Goal: Navigation & Orientation: Understand site structure

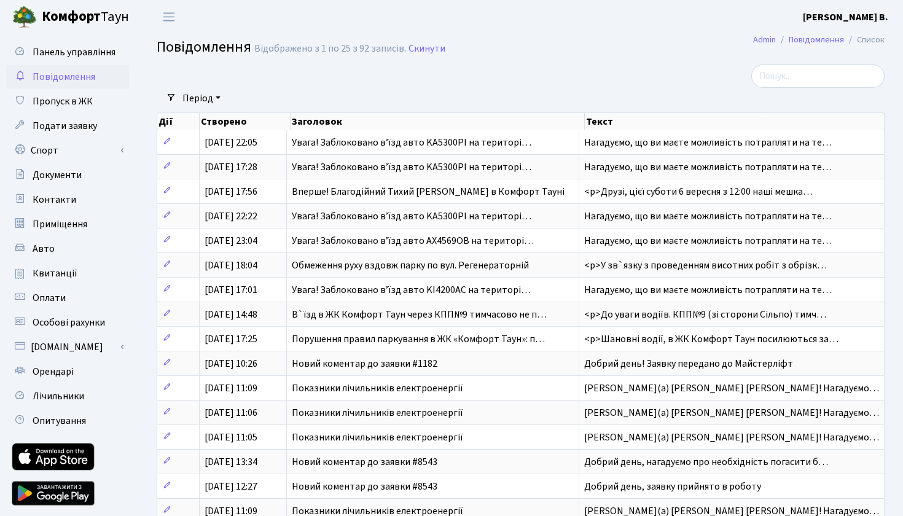
select select "25"
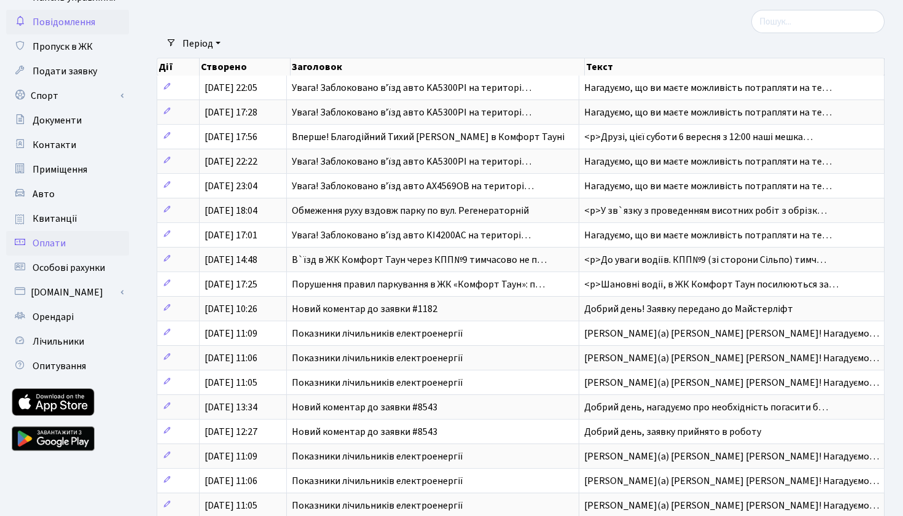
click at [54, 250] on link "Оплати" at bounding box center [67, 243] width 123 height 25
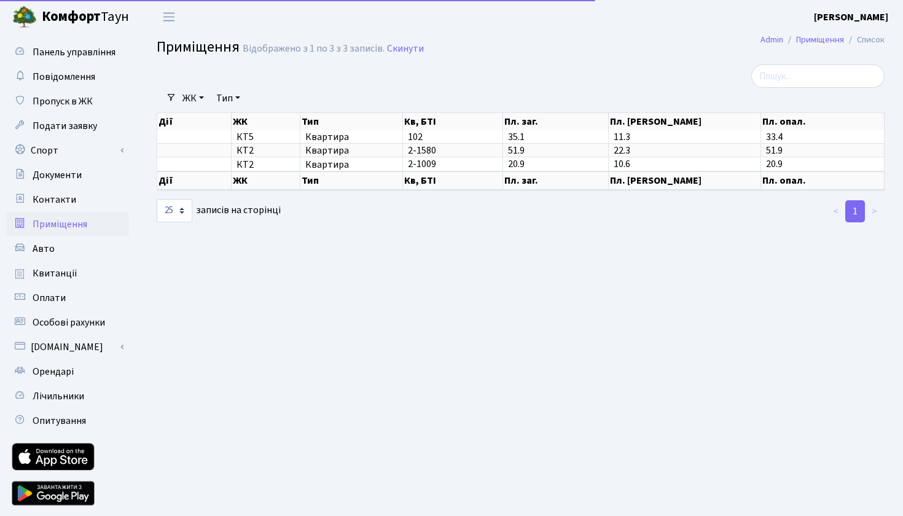
select select "25"
click at [47, 248] on span "Авто" at bounding box center [44, 249] width 22 height 14
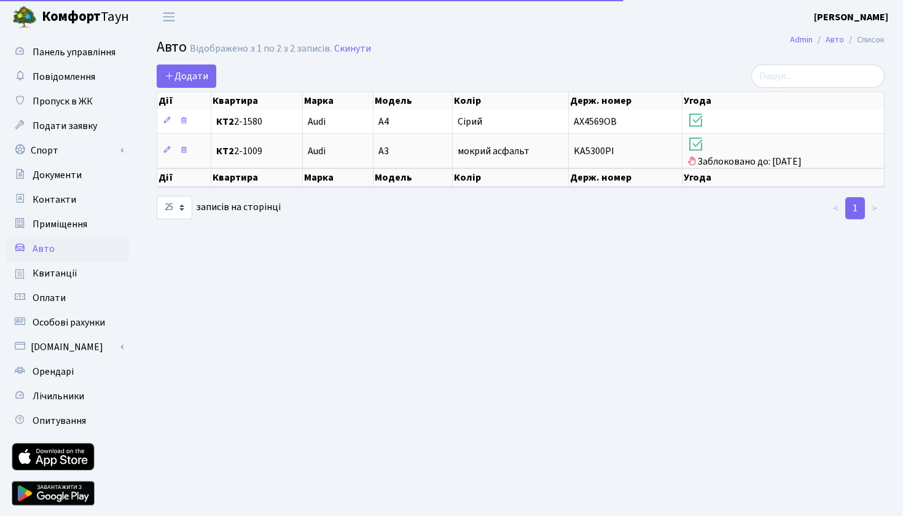
select select "25"
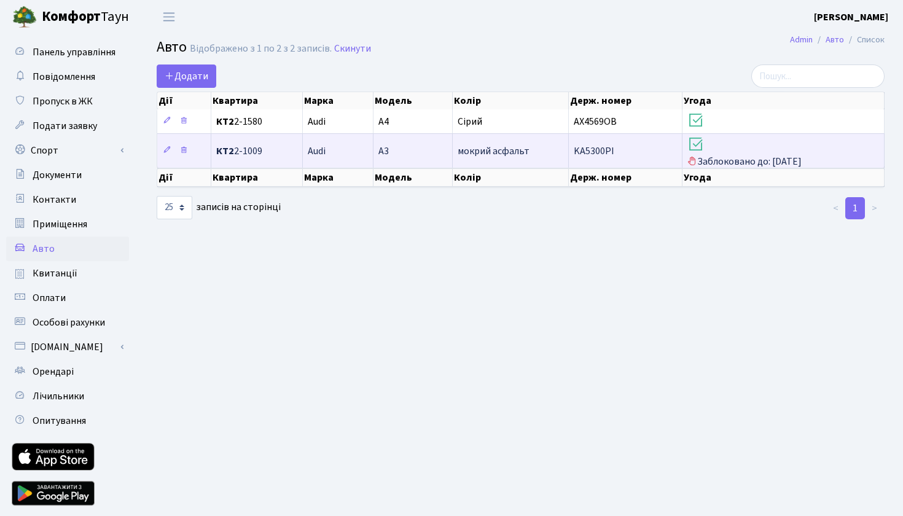
click at [743, 168] on span "Заблоковано до: 02.10.2025" at bounding box center [783, 151] width 192 height 33
click at [694, 151] on icon at bounding box center [695, 144] width 17 height 17
click at [721, 156] on h3 at bounding box center [783, 145] width 192 height 21
click at [724, 168] on span "Заблоковано до: 02.10.2025" at bounding box center [783, 151] width 192 height 33
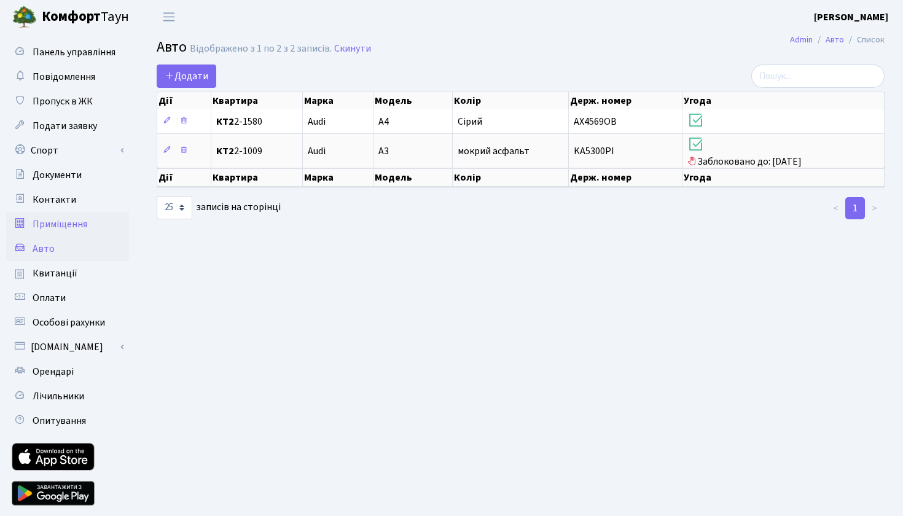
click at [75, 230] on span "Приміщення" at bounding box center [60, 224] width 55 height 14
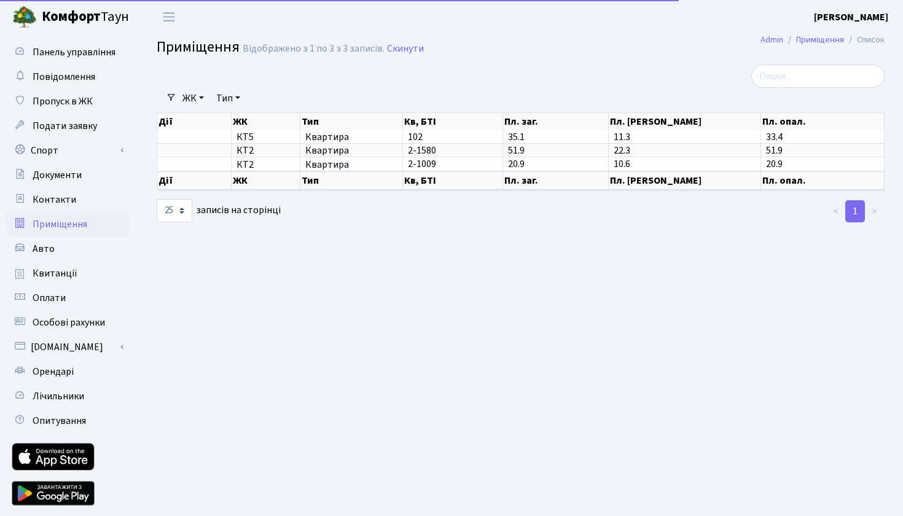
select select "25"
click at [74, 204] on link "Контакти" at bounding box center [67, 199] width 123 height 25
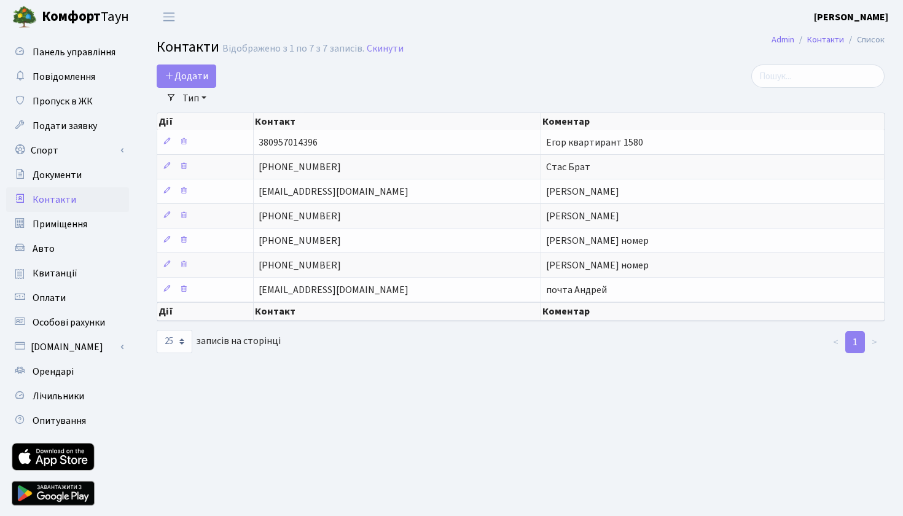
select select "25"
click at [75, 181] on span "Документи" at bounding box center [57, 175] width 49 height 14
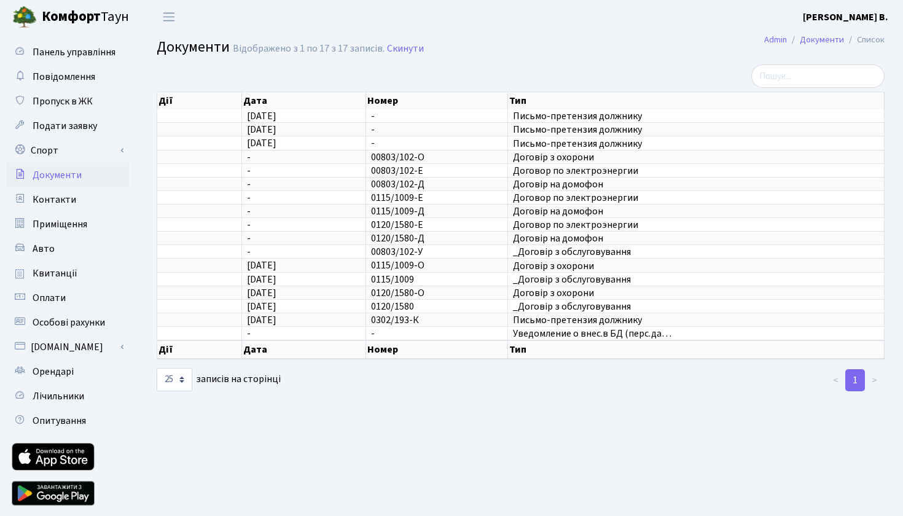
select select "25"
click at [72, 165] on link "Документи" at bounding box center [67, 175] width 123 height 25
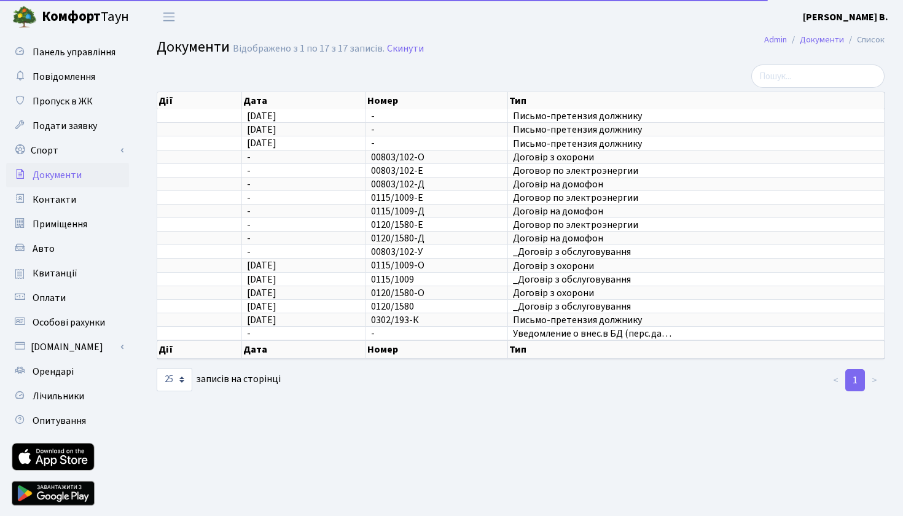
select select "25"
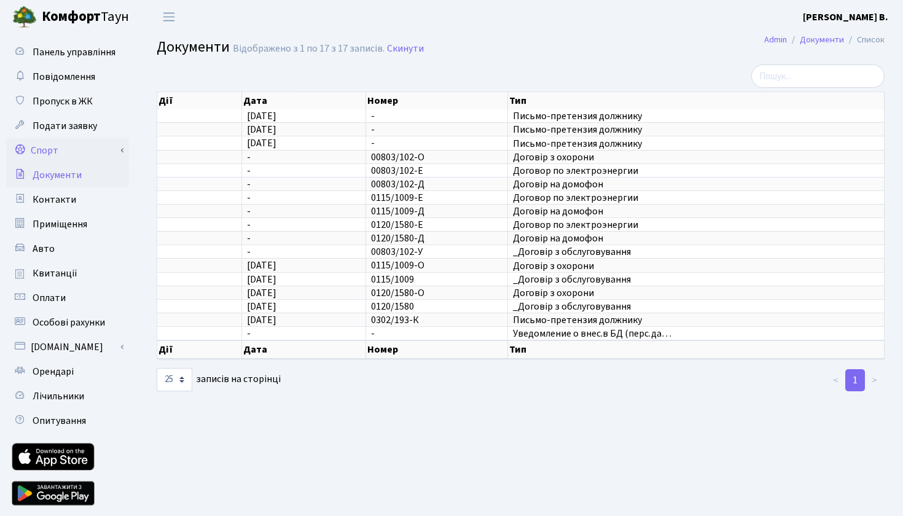
click at [72, 152] on link "Спорт" at bounding box center [67, 150] width 123 height 25
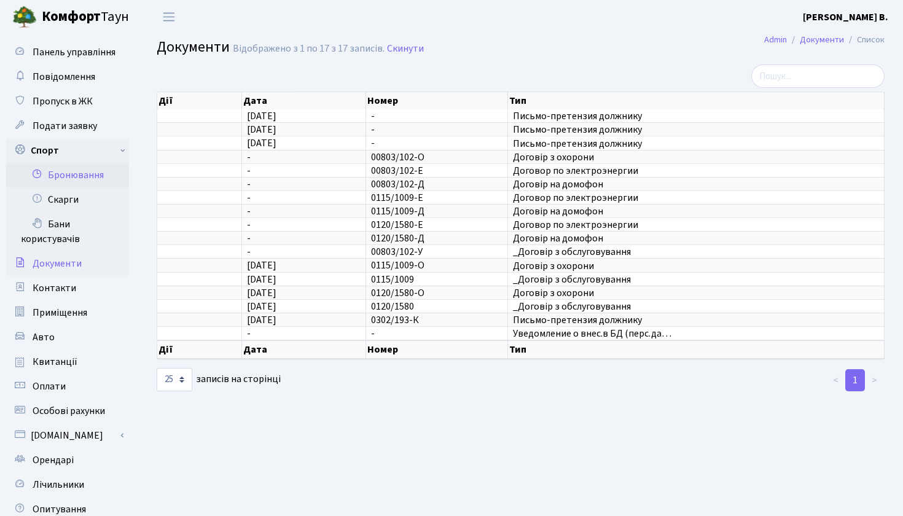
click at [73, 183] on link "Бронювання" at bounding box center [67, 175] width 123 height 25
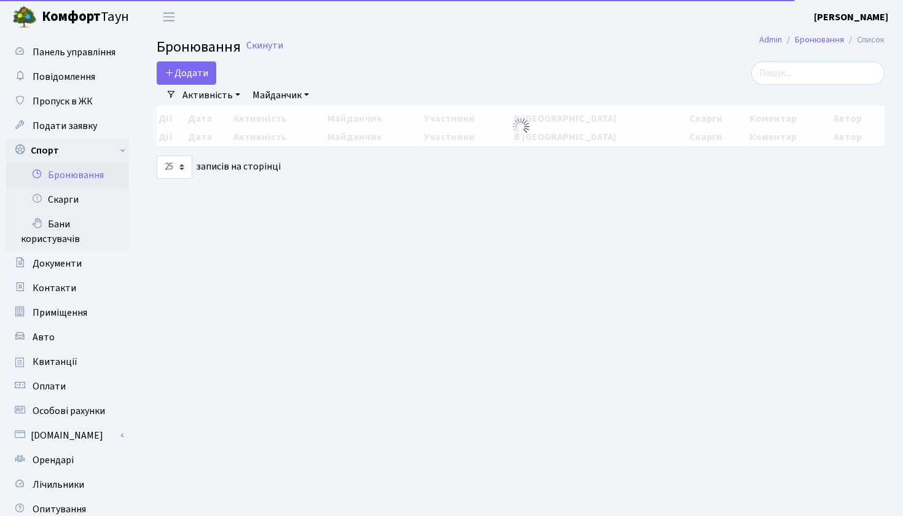
select select "25"
click at [74, 203] on link "Скарги" at bounding box center [67, 199] width 123 height 25
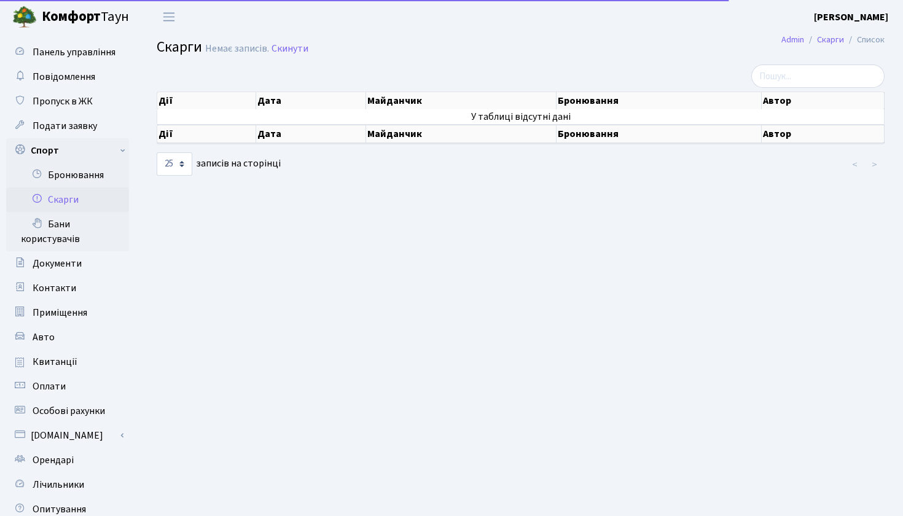
select select "25"
